Goal: Navigation & Orientation: Find specific page/section

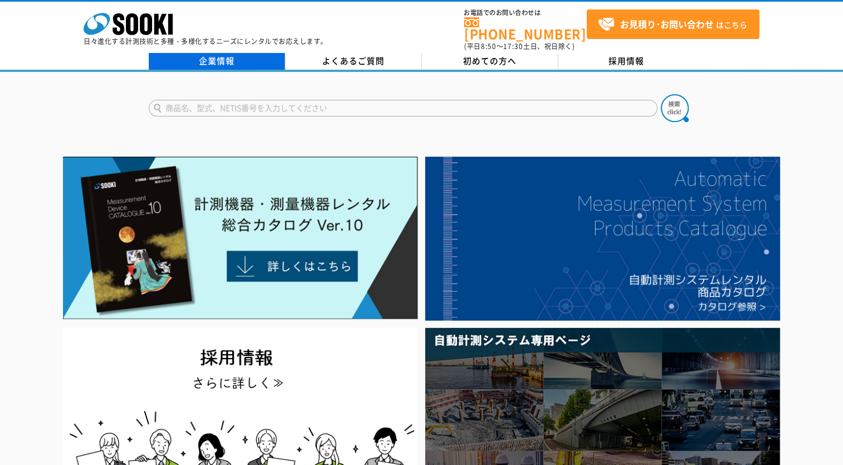
click at [217, 61] on link "企業情報" at bounding box center [217, 61] width 137 height 17
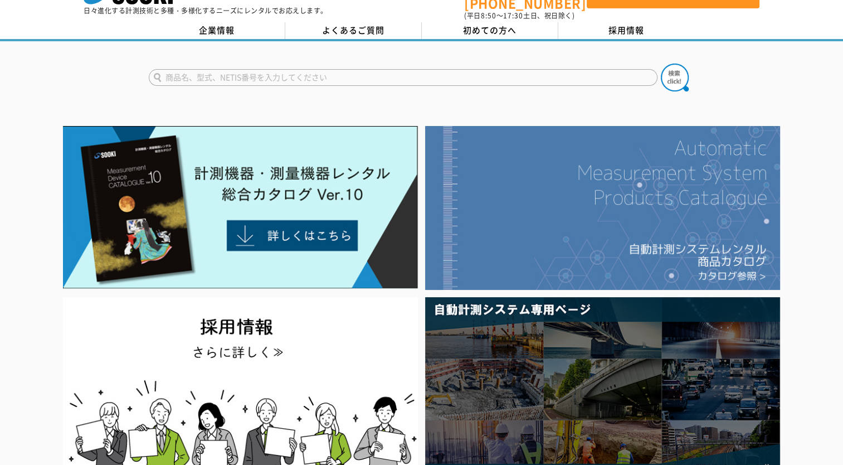
scroll to position [111, 0]
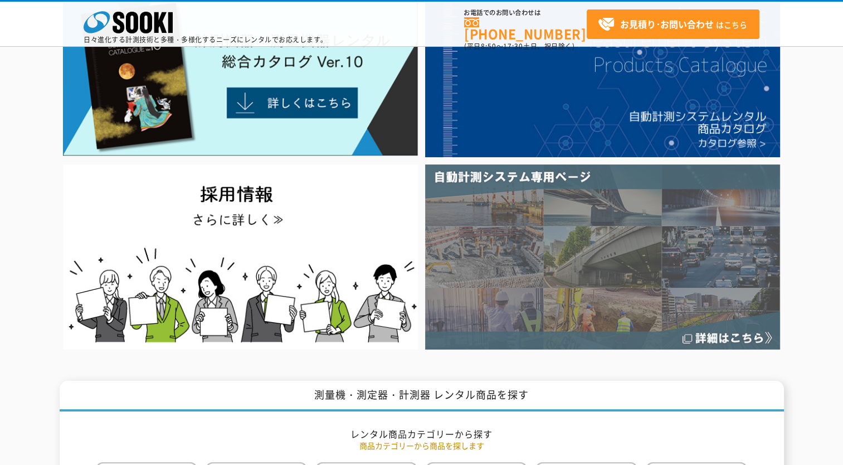
click at [593, 254] on img at bounding box center [602, 256] width 355 height 185
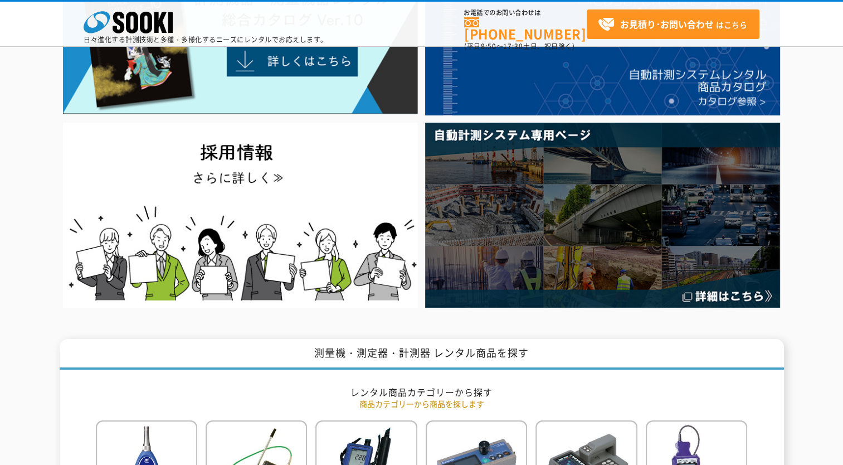
scroll to position [223, 0]
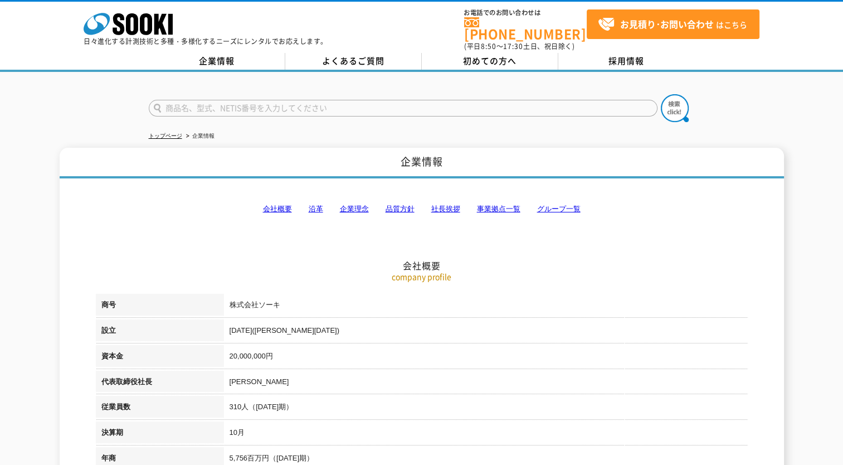
scroll to position [111, 0]
